Goal: Transaction & Acquisition: Subscribe to service/newsletter

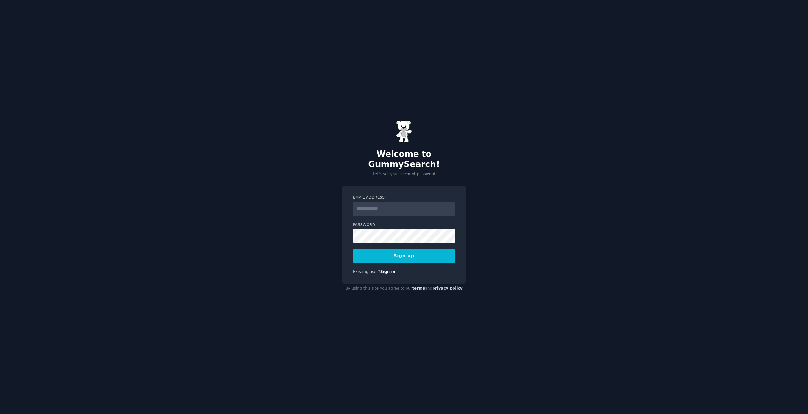
click at [406, 208] on input "Email Address" at bounding box center [404, 209] width 102 height 14
type input "**********"
click at [370, 202] on input "**********" at bounding box center [404, 209] width 102 height 14
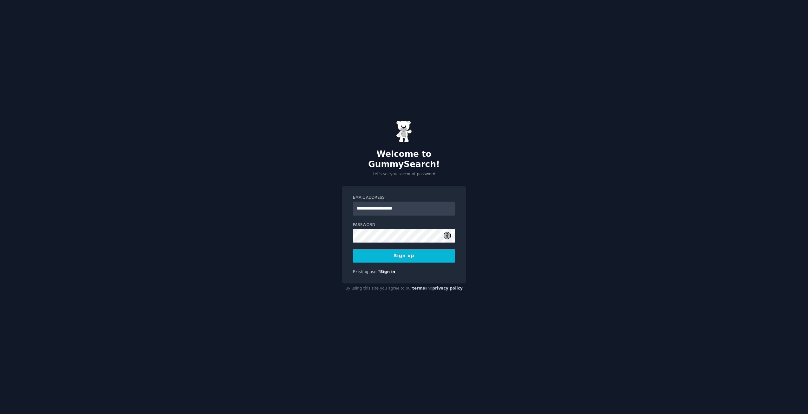
click at [383, 249] on button "Sign up" at bounding box center [404, 255] width 102 height 13
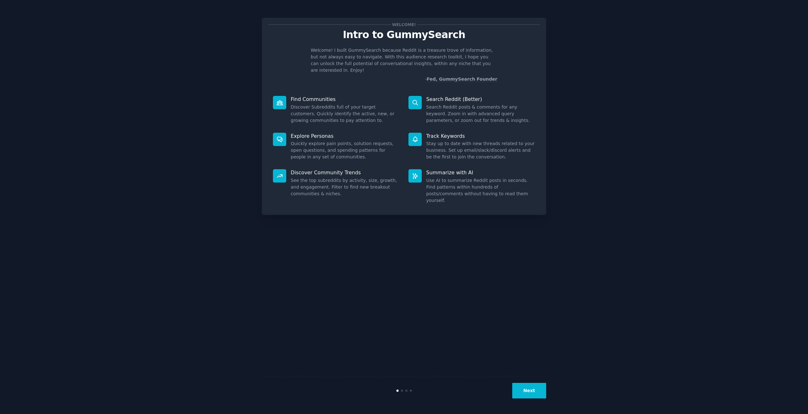
click at [534, 392] on button "Next" at bounding box center [529, 391] width 34 height 16
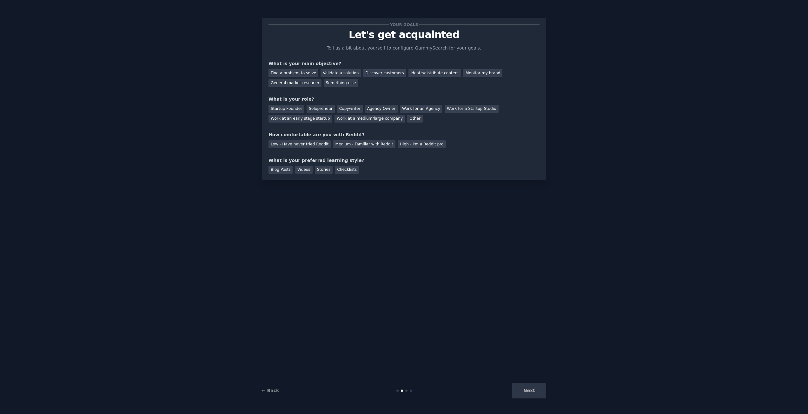
click at [534, 392] on div "Next" at bounding box center [498, 391] width 95 height 16
click at [292, 72] on div "Find a problem to solve" at bounding box center [294, 73] width 50 height 8
click at [345, 73] on div "Validate a solution" at bounding box center [341, 73] width 40 height 8
click at [308, 70] on div "Find a problem to solve" at bounding box center [294, 73] width 50 height 8
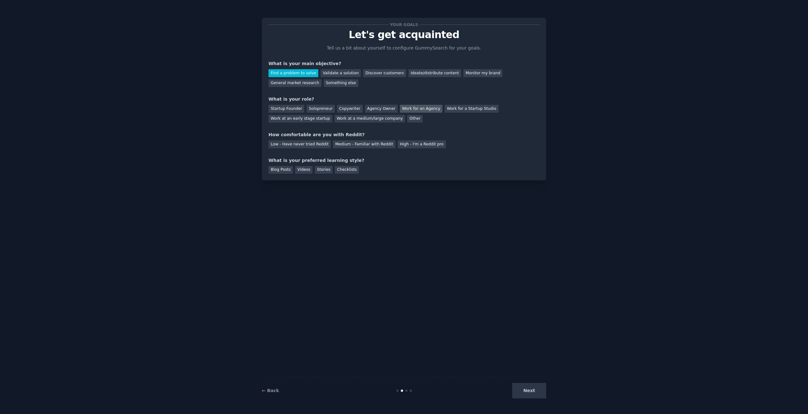
click at [409, 109] on div "Work for an Agency" at bounding box center [421, 109] width 43 height 8
click at [358, 144] on div "Medium - Familiar with Reddit" at bounding box center [364, 144] width 62 height 8
click at [323, 171] on div "Stories" at bounding box center [324, 170] width 18 height 8
click at [544, 391] on button "Next" at bounding box center [529, 391] width 34 height 16
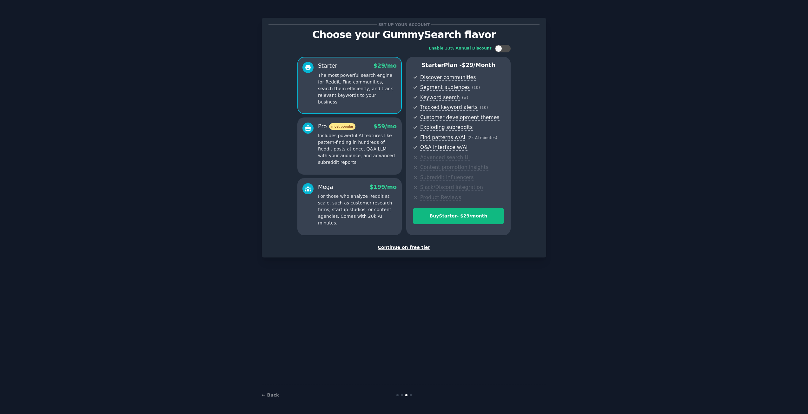
click at [401, 245] on div "Continue on free tier" at bounding box center [404, 247] width 271 height 7
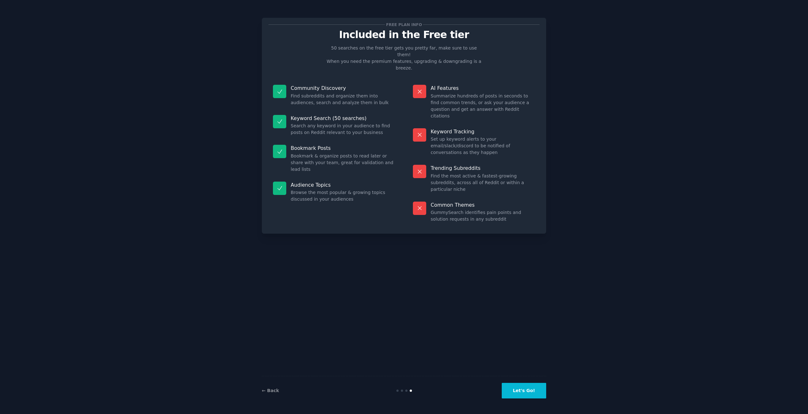
click at [527, 396] on button "Let's Go!" at bounding box center [524, 391] width 44 height 16
